Goal: Task Accomplishment & Management: Manage account settings

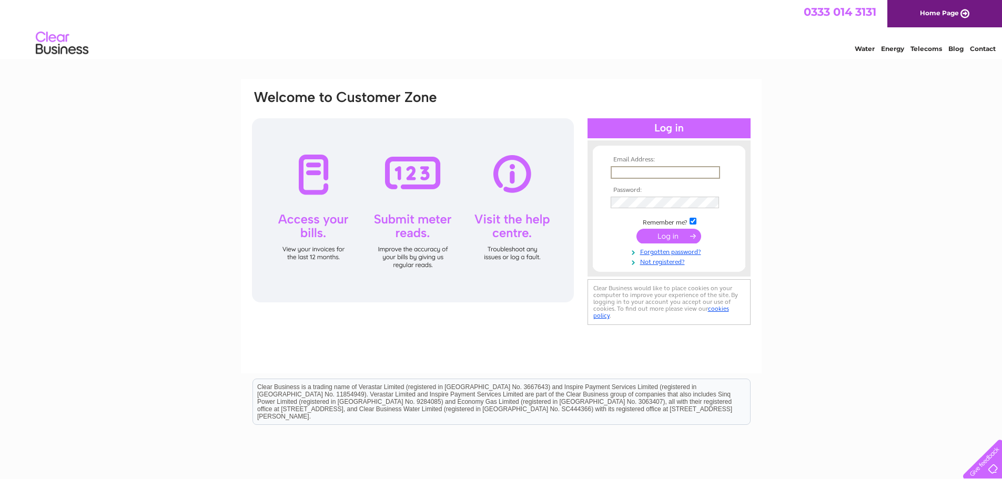
click at [637, 173] on input "text" at bounding box center [665, 172] width 109 height 13
type input "katherine@ohsewperfect.co.uk"
click at [637, 229] on input "submit" at bounding box center [669, 236] width 65 height 15
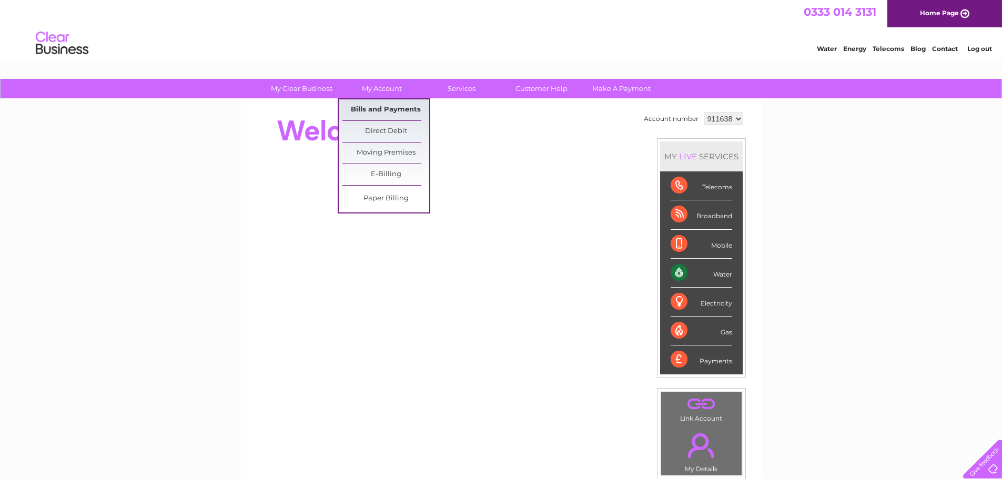
click at [399, 106] on link "Bills and Payments" at bounding box center [386, 109] width 87 height 21
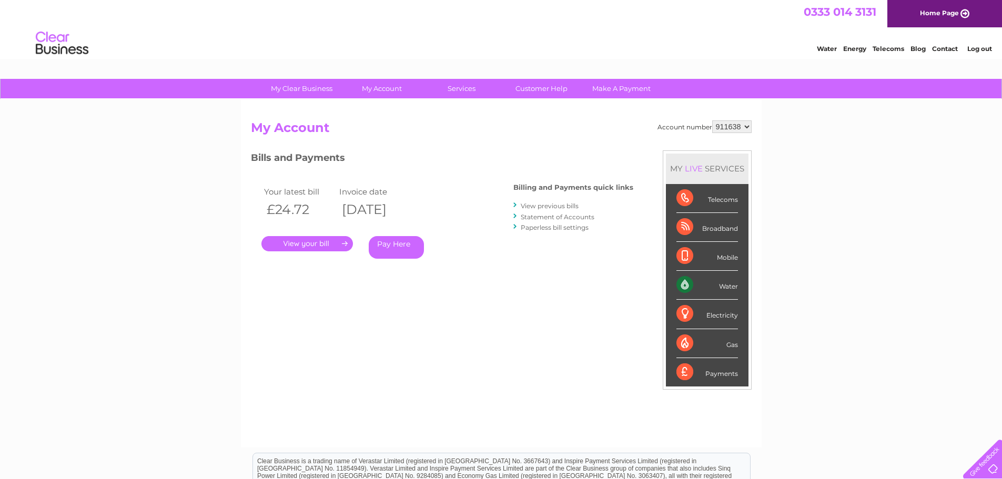
click at [302, 243] on link "." at bounding box center [308, 243] width 92 height 15
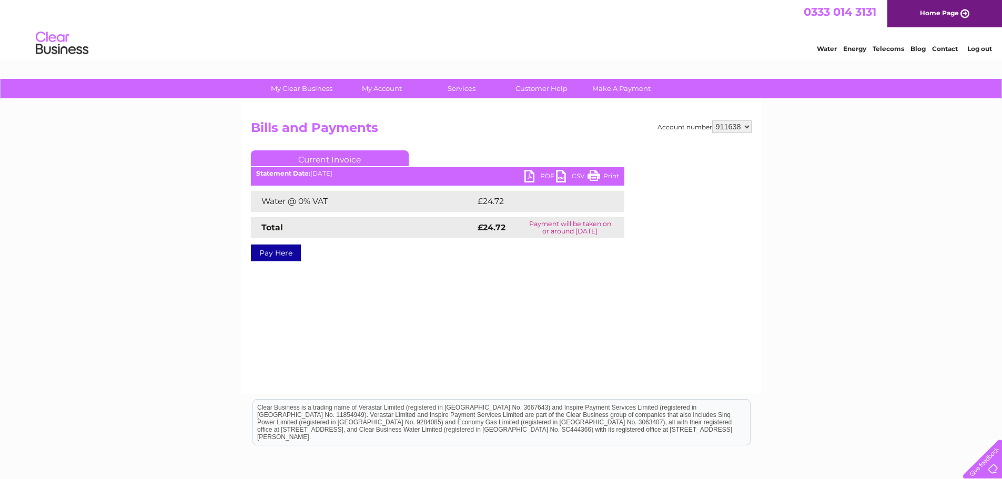
click at [544, 173] on link "PDF" at bounding box center [541, 177] width 32 height 15
click at [987, 48] on link "Log out" at bounding box center [980, 49] width 25 height 8
